Goal: Transaction & Acquisition: Download file/media

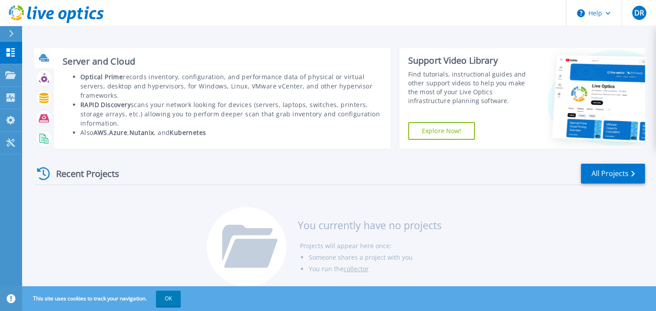
click at [40, 53] on icon at bounding box center [44, 58] width 10 height 10
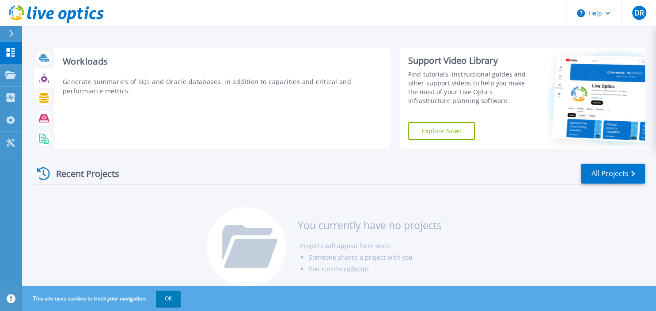
click at [44, 79] on icon at bounding box center [44, 78] width 10 height 10
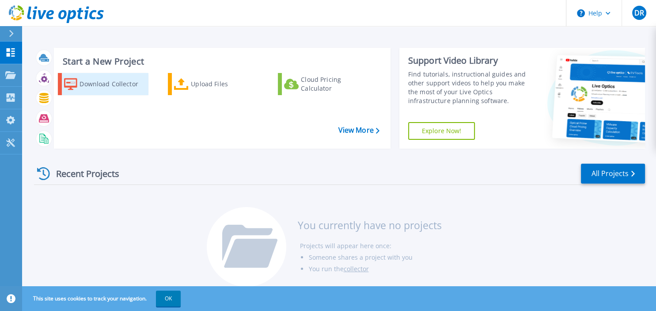
click at [127, 83] on div "Download Collector" at bounding box center [113, 84] width 67 height 18
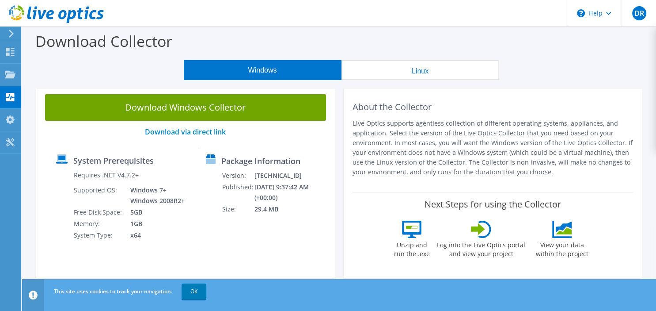
click at [439, 62] on button "Linux" at bounding box center [421, 70] width 158 height 20
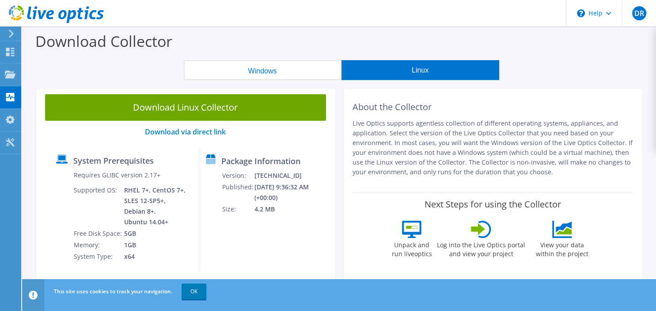
click at [437, 63] on button "Linux" at bounding box center [421, 70] width 158 height 20
click at [429, 68] on button "Linux" at bounding box center [421, 70] width 158 height 20
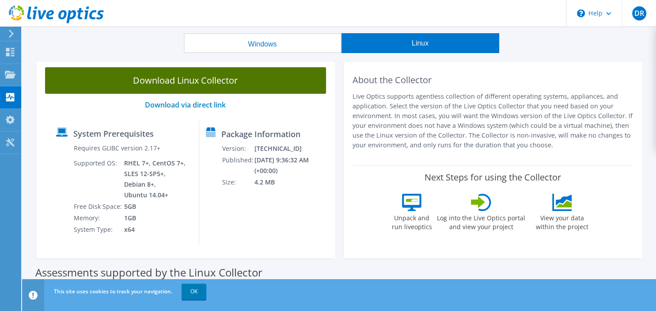
click at [193, 78] on link "Download Linux Collector" at bounding box center [185, 80] width 281 height 27
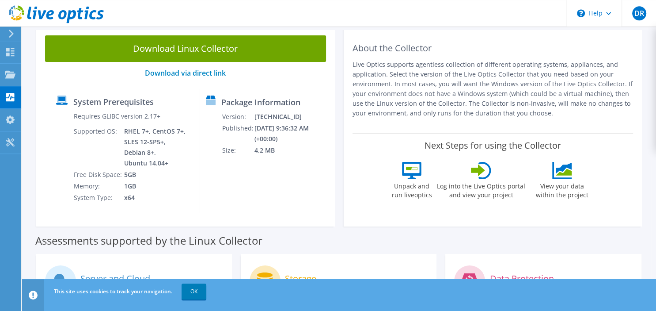
scroll to position [63, 0]
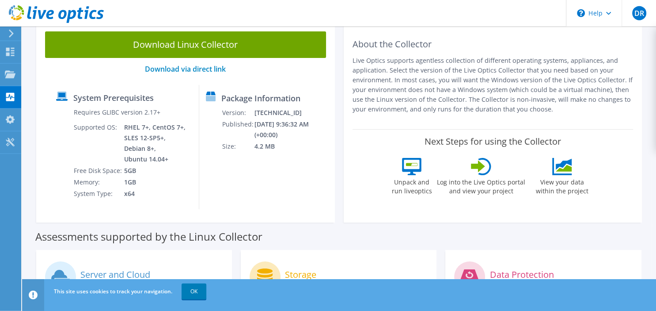
click at [402, 168] on icon at bounding box center [411, 166] width 19 height 17
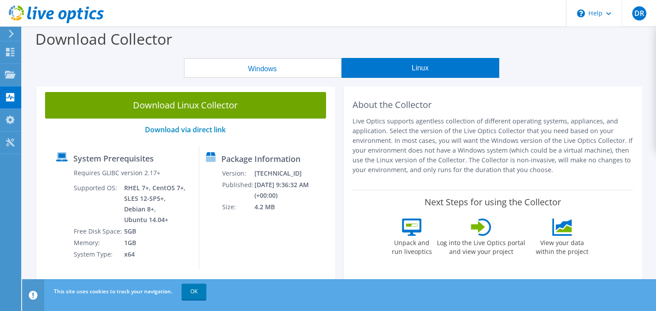
scroll to position [0, 0]
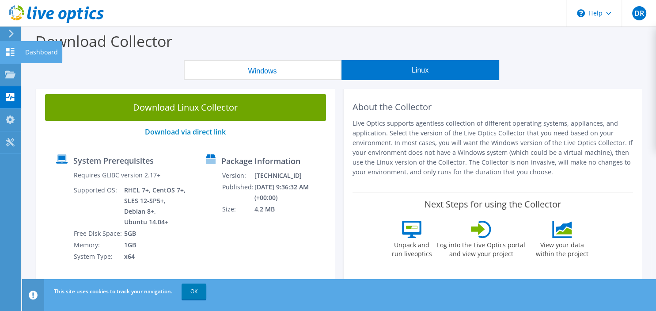
click at [6, 53] on icon at bounding box center [10, 52] width 11 height 8
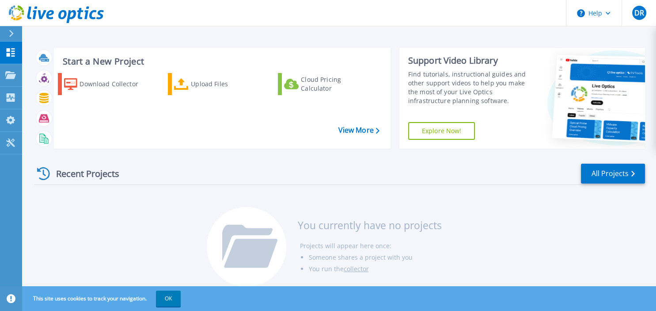
click at [456, 130] on link "Explore Now!" at bounding box center [441, 131] width 67 height 18
